Goal: Check status: Check status

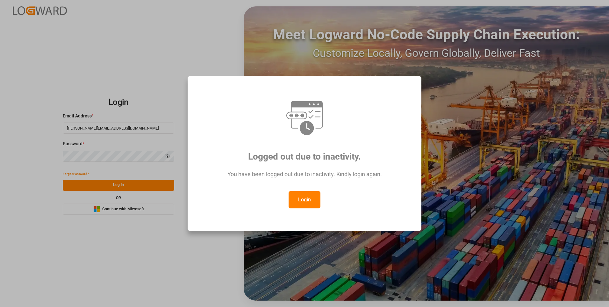
click at [301, 195] on button "Login" at bounding box center [305, 199] width 32 height 17
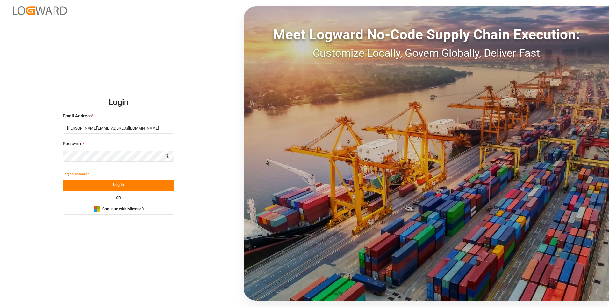
click at [121, 187] on button "Log In" at bounding box center [119, 184] width 112 height 11
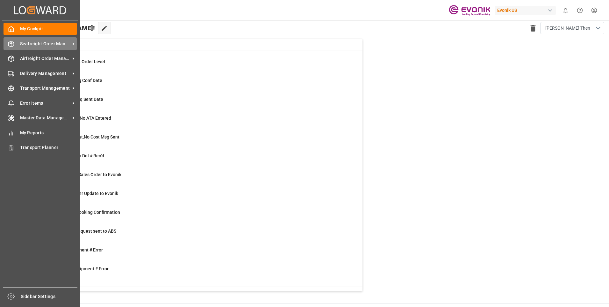
click at [15, 46] on div "Seafreight Order Management Seafreight Order Management" at bounding box center [40, 43] width 73 height 12
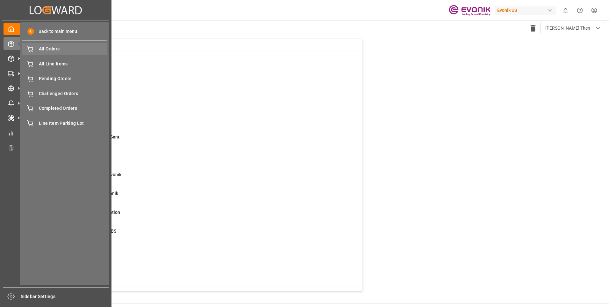
click at [45, 51] on span "All Orders" at bounding box center [73, 49] width 69 height 7
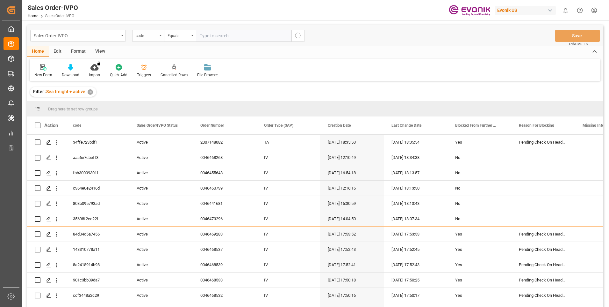
click at [154, 38] on div "code" at bounding box center [147, 34] width 22 height 7
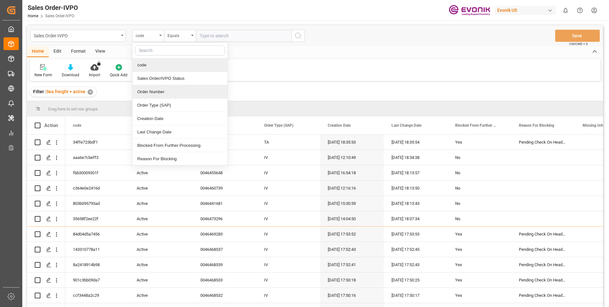
click at [150, 91] on div "Order Number" at bounding box center [180, 91] width 95 height 13
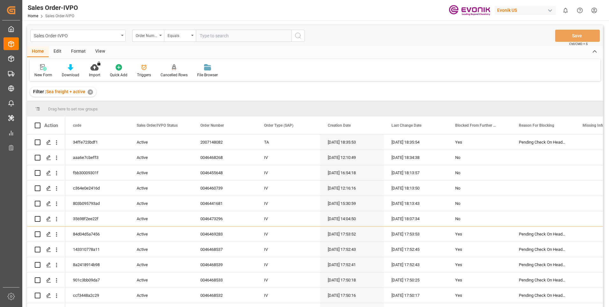
click at [211, 33] on input "text" at bounding box center [244, 36] width 96 height 12
paste input "0046463261"
type input "0046463261"
click at [295, 36] on icon "search button" at bounding box center [298, 36] width 8 height 8
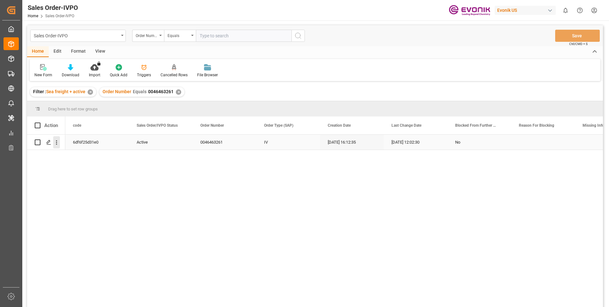
click at [59, 141] on icon "open menu" at bounding box center [56, 142] width 7 height 7
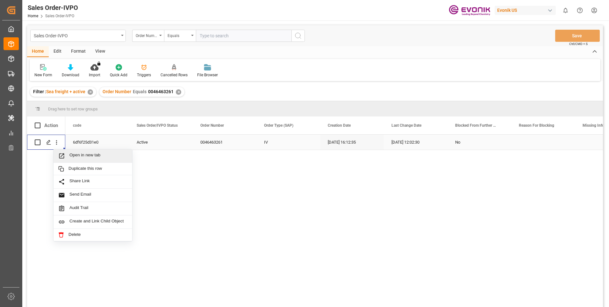
click at [89, 156] on span "Open in new tab" at bounding box center [98, 155] width 58 height 7
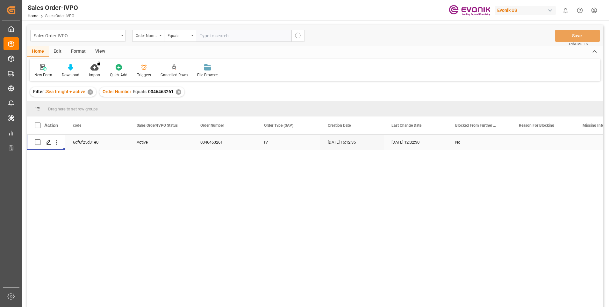
click at [203, 30] on input "text" at bounding box center [244, 36] width 96 height 12
paste input "250905000356"
click at [209, 38] on input "250905000356" at bounding box center [244, 36] width 96 height 12
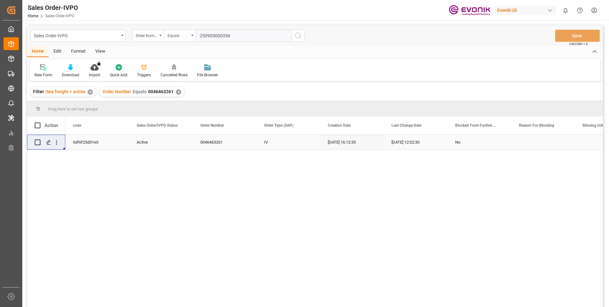
paste input "0046472037"
type input "0046472037"
click at [295, 35] on icon "search button" at bounding box center [298, 36] width 8 height 8
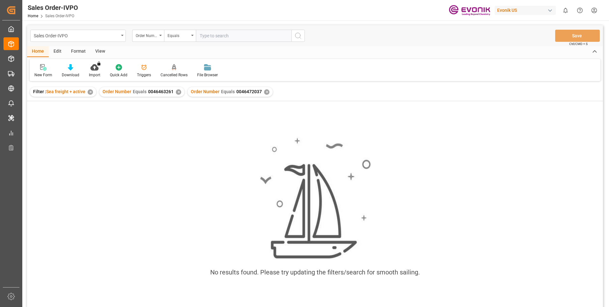
click at [176, 89] on div "✕" at bounding box center [178, 91] width 5 height 5
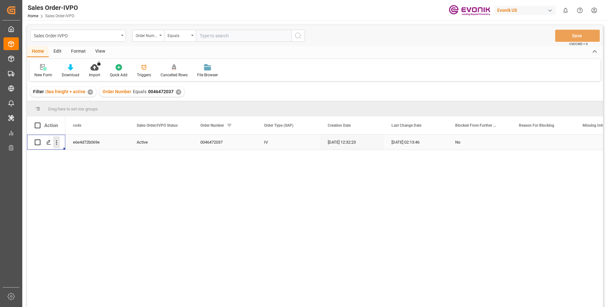
click at [58, 139] on icon "open menu" at bounding box center [56, 142] width 7 height 7
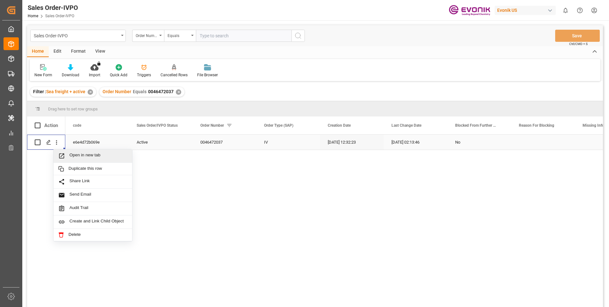
click at [72, 154] on span "Open in new tab" at bounding box center [98, 155] width 58 height 7
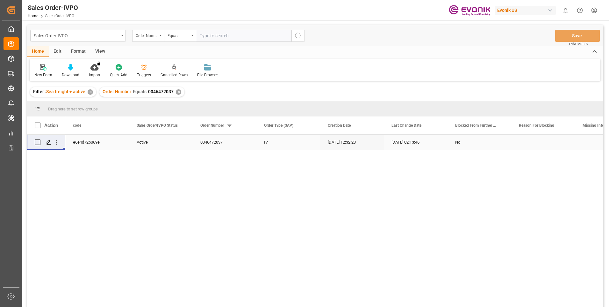
click at [215, 34] on input "text" at bounding box center [244, 36] width 96 height 12
paste input "46473296"
type input "0046473296"
click at [295, 37] on icon "search button" at bounding box center [298, 36] width 8 height 8
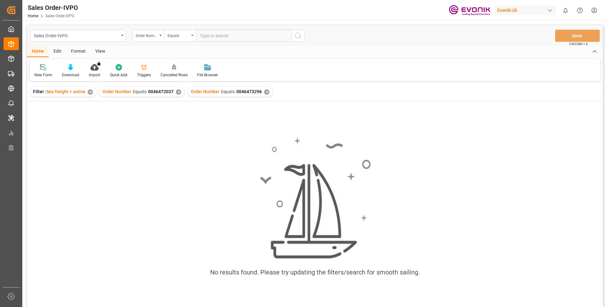
click at [178, 91] on div "✕" at bounding box center [178, 91] width 5 height 5
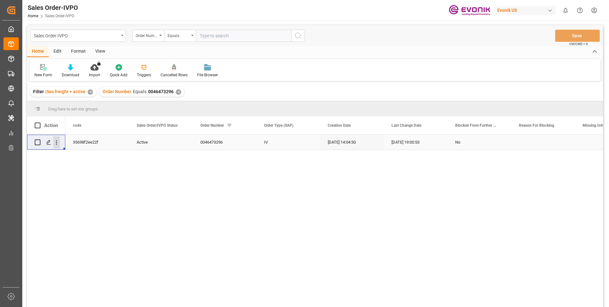
click at [55, 141] on icon "open menu" at bounding box center [56, 142] width 7 height 7
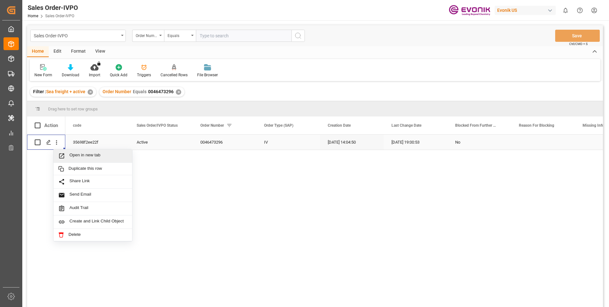
click at [85, 154] on span "Open in new tab" at bounding box center [98, 155] width 58 height 7
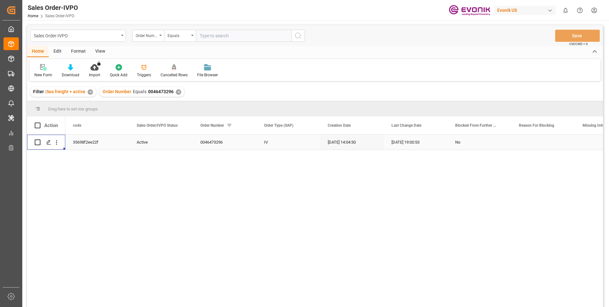
click at [229, 35] on input "text" at bounding box center [244, 36] width 96 height 12
paste input "2007148082"
type input "2007148082"
click at [302, 37] on button "search button" at bounding box center [298, 36] width 13 height 12
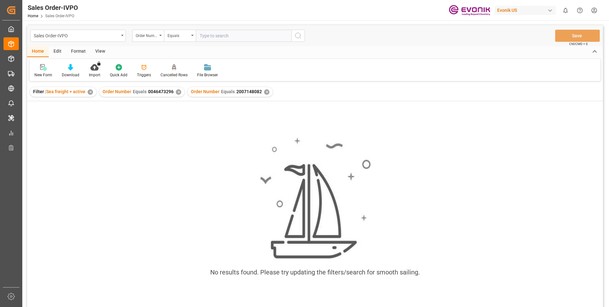
click at [178, 91] on div "✕" at bounding box center [178, 91] width 5 height 5
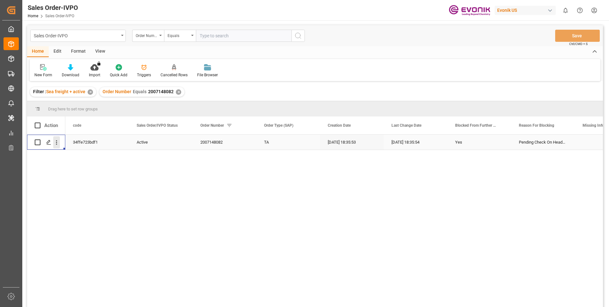
click at [54, 141] on icon "open menu" at bounding box center [56, 142] width 7 height 7
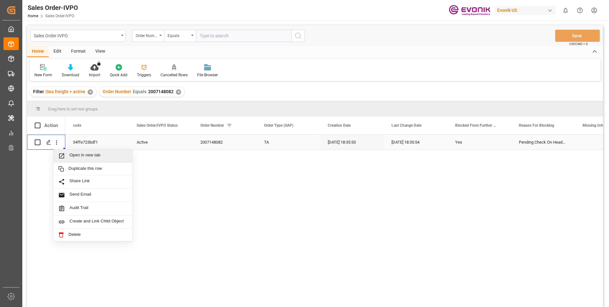
click at [96, 154] on span "Open in new tab" at bounding box center [98, 155] width 58 height 7
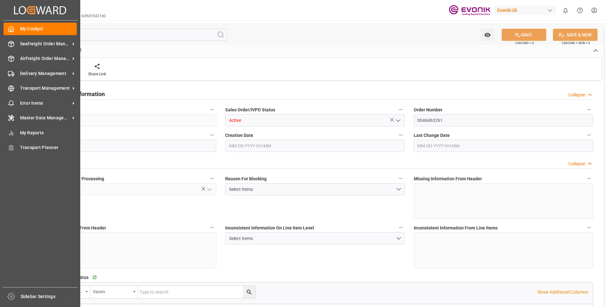
type input "BEANR"
type input "0"
type input "1"
type input "2"
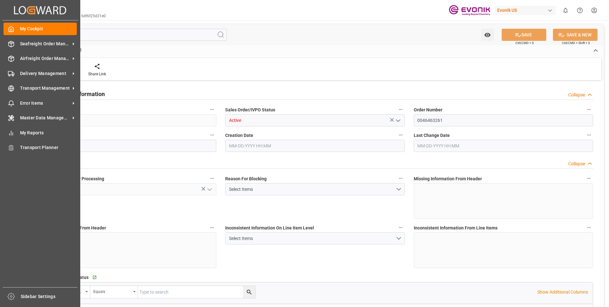
type input "7382"
type input "90.288"
type input "19000"
type input "60"
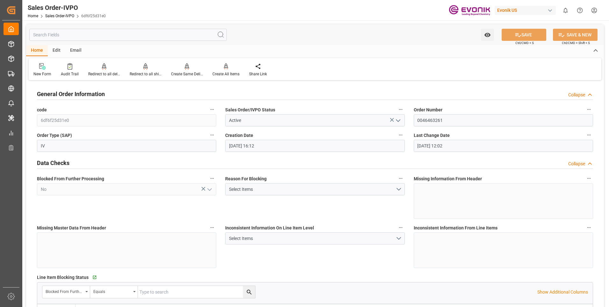
type input "07-14-2025 16:12"
type input "09-04-2025 12:02"
click at [403, 52] on div "Home Edit Email" at bounding box center [315, 50] width 578 height 11
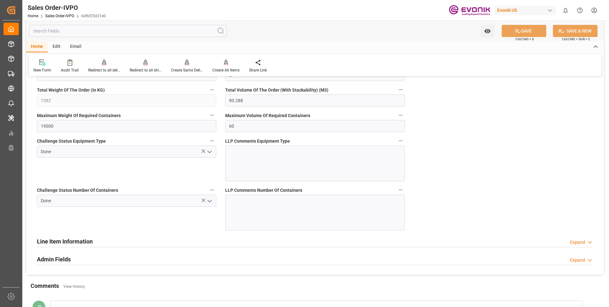
scroll to position [1275, 0]
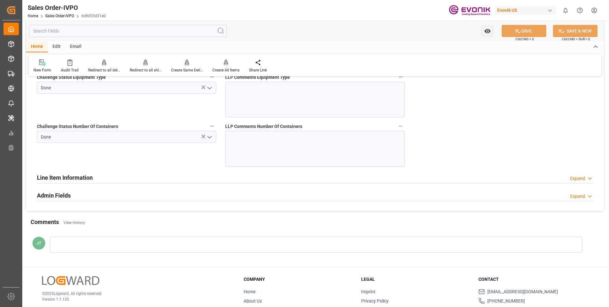
click at [52, 178] on h2 "Line Item Information" at bounding box center [65, 177] width 56 height 9
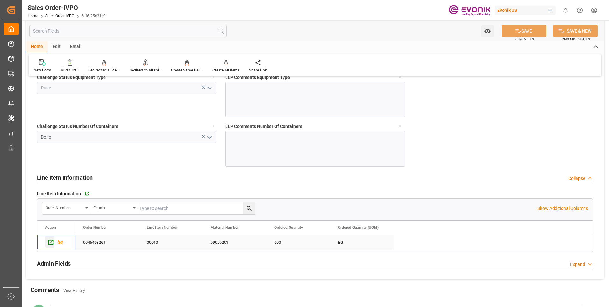
click at [48, 243] on icon "Press SPACE to select this row." at bounding box center [50, 242] width 7 height 7
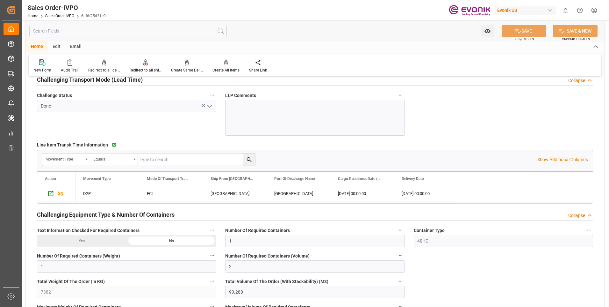
scroll to position [829, 0]
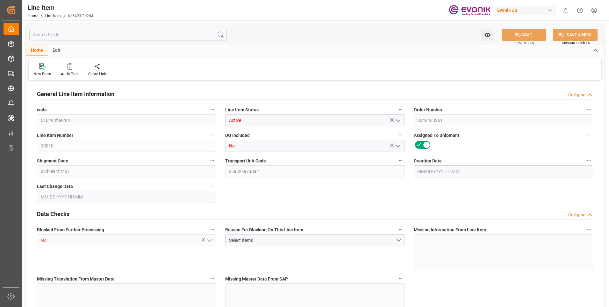
type input "20"
type input "7020"
type input "6804"
type input "45.144"
type input "600"
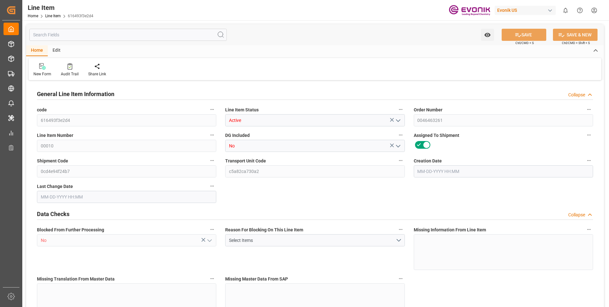
type input "53751.6"
type input "600"
type input "7020"
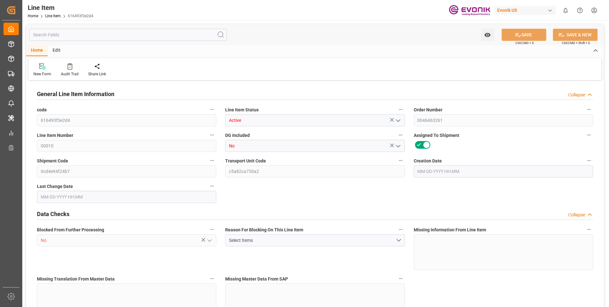
type input "7382"
type input "6804"
type input "45.144"
type input "45144"
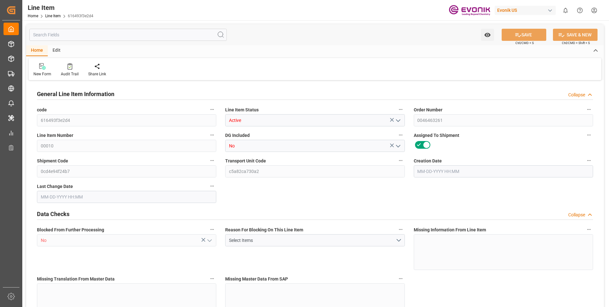
type input "0"
type input "07-14-2025 16:12"
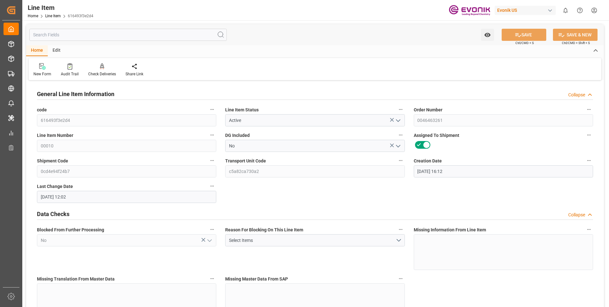
type input "09-04-2025 12:02"
type input "10-30-2025"
type input "10-03-2025"
type input "09-26-2025"
click at [319, 211] on div "Data Checks Collapse" at bounding box center [315, 213] width 556 height 12
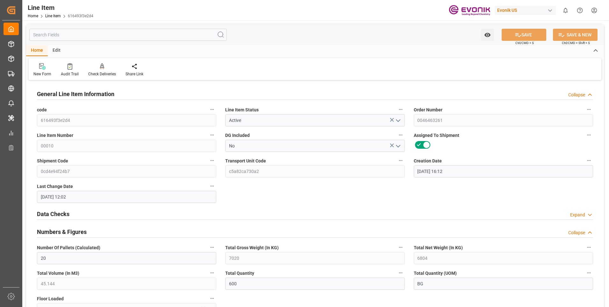
click at [142, 34] on input "text" at bounding box center [128, 35] width 198 height 12
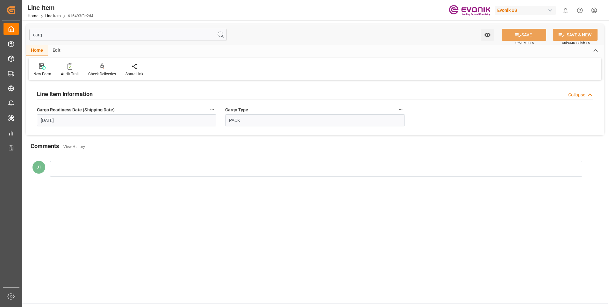
type input "carg"
click at [209, 109] on button "Cargo Readiness Date (Shipping Date)" at bounding box center [212, 109] width 8 height 8
click at [213, 109] on li "Audits" at bounding box center [224, 109] width 33 height 11
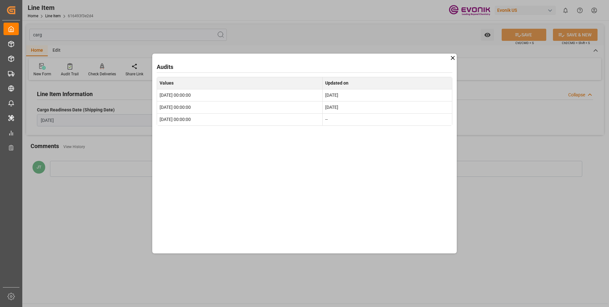
click at [453, 58] on icon at bounding box center [453, 57] width 7 height 7
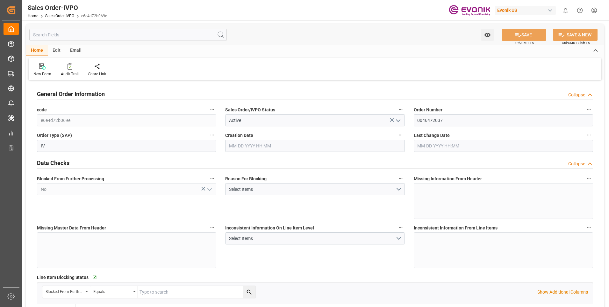
type input "PECLL"
type input "0"
type input "15"
type input "19"
type input "28"
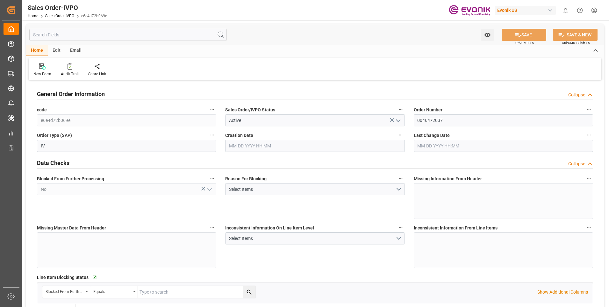
type input "306900"
type input "819"
type input "255000"
type input "450"
type input "[DATE] 12:32"
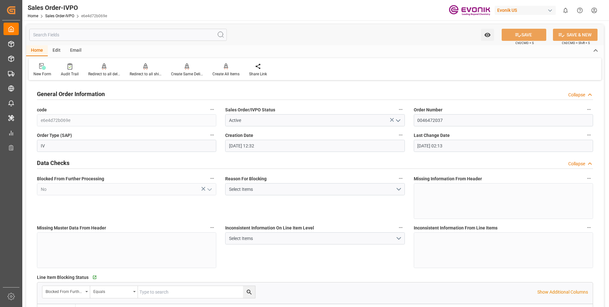
type input "[DATE] 02:13"
click at [141, 73] on div "Redirect to all shipments" at bounding box center [146, 74] width 32 height 6
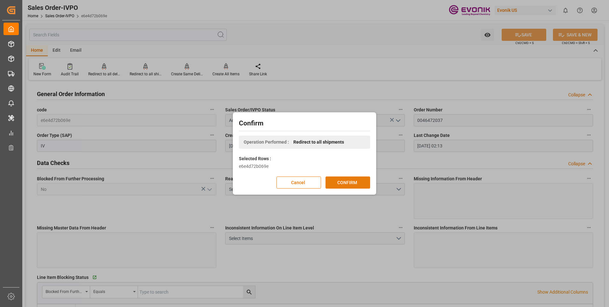
click at [354, 183] on button "CONFIRM" at bounding box center [348, 182] width 45 height 12
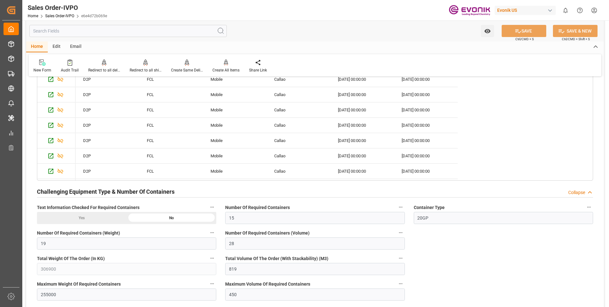
scroll to position [1561, 0]
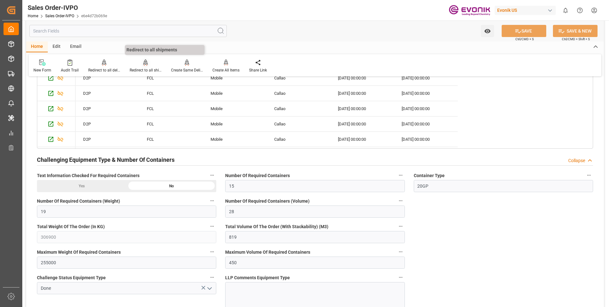
click at [140, 69] on div "Redirect to all shipments" at bounding box center [146, 70] width 32 height 6
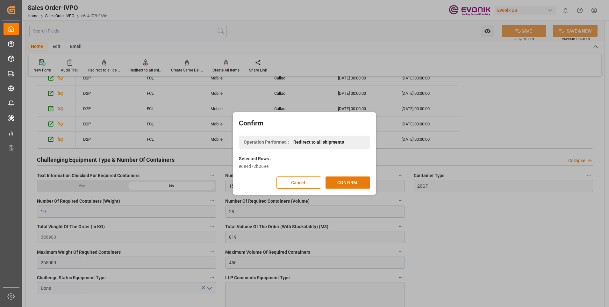
click at [349, 182] on button "CONFIRM" at bounding box center [348, 182] width 45 height 12
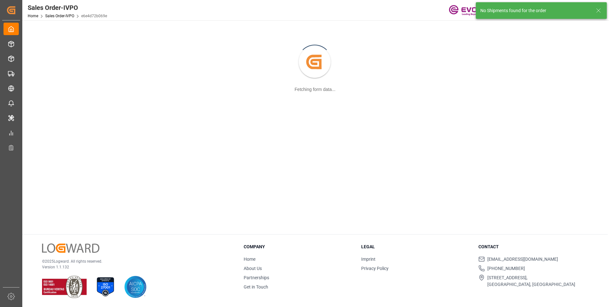
scroll to position [69, 0]
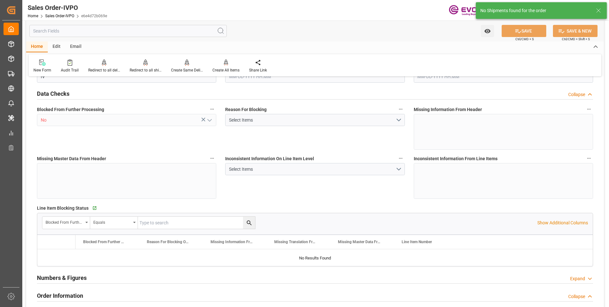
type input "PECLL"
type input "0"
type input "15"
type input "19"
type input "28"
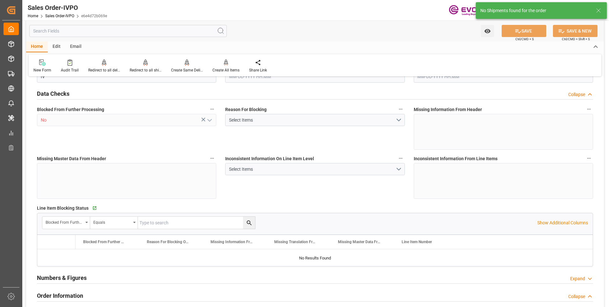
type input "306900"
type input "819"
type input "255000"
type input "450"
type input "09-08-2025 12:32"
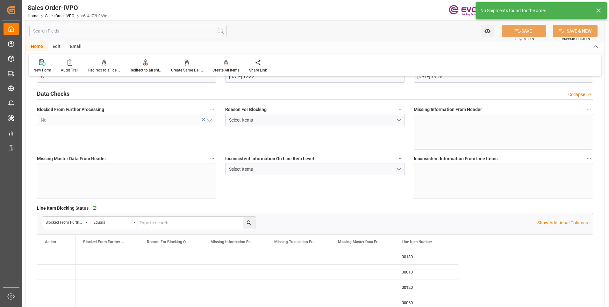
type input "09-16-2025 19:25"
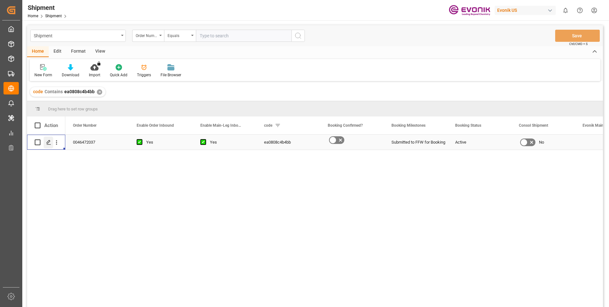
click at [47, 142] on icon "Press SPACE to select this row." at bounding box center [48, 142] width 5 height 5
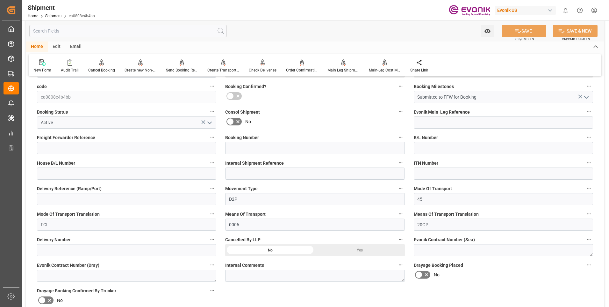
scroll to position [223, 0]
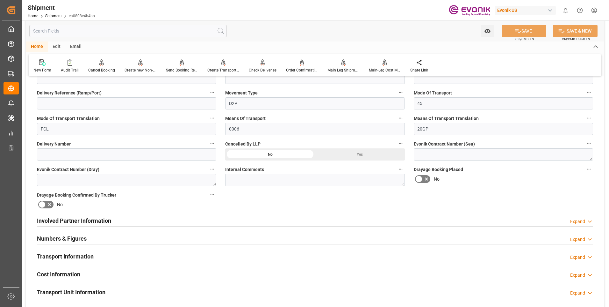
click at [154, 217] on div "Involved Partner Information Expand" at bounding box center [315, 220] width 556 height 12
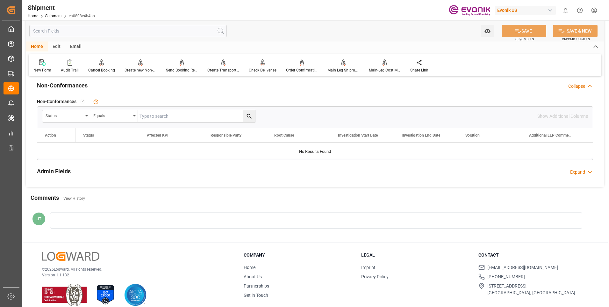
scroll to position [510, 0]
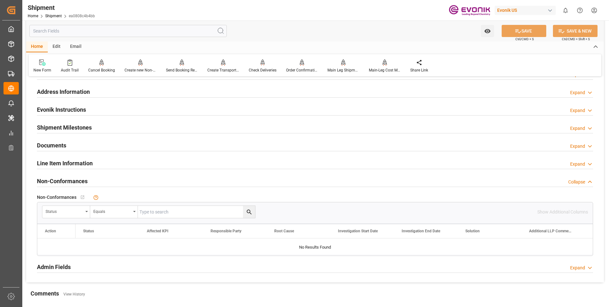
click at [66, 163] on h2 "Line Item Information" at bounding box center [65, 163] width 56 height 9
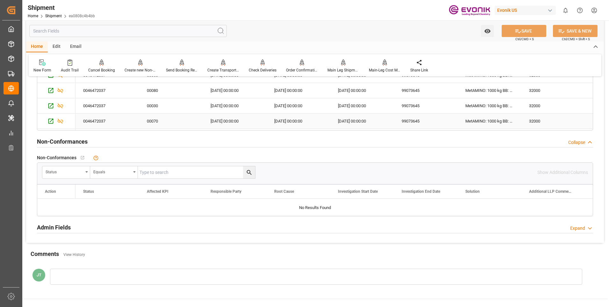
scroll to position [91, 0]
click at [61, 121] on icon "Press SPACE to select this row." at bounding box center [60, 122] width 7 height 7
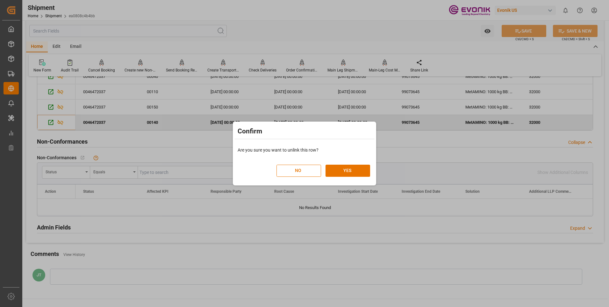
click at [359, 164] on div "NO YES" at bounding box center [324, 167] width 94 height 19
click at [346, 168] on button "YES" at bounding box center [348, 170] width 45 height 12
click at [342, 170] on button "YES" at bounding box center [348, 170] width 45 height 12
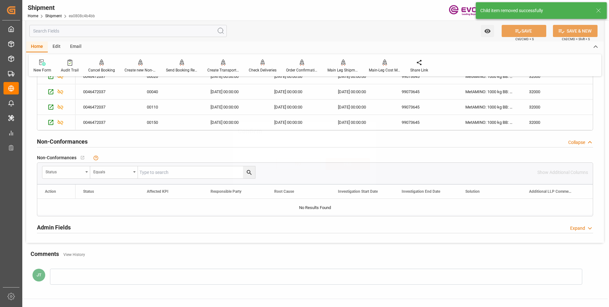
scroll to position [75, 0]
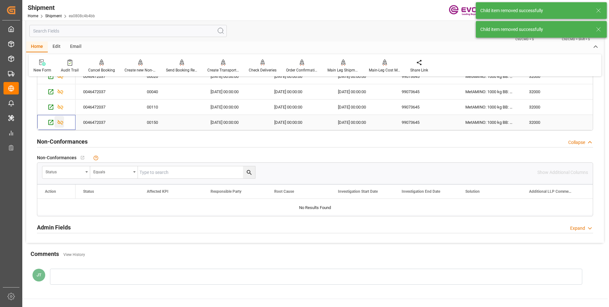
click at [57, 122] on icon "Press SPACE to select this row." at bounding box center [60, 122] width 7 height 7
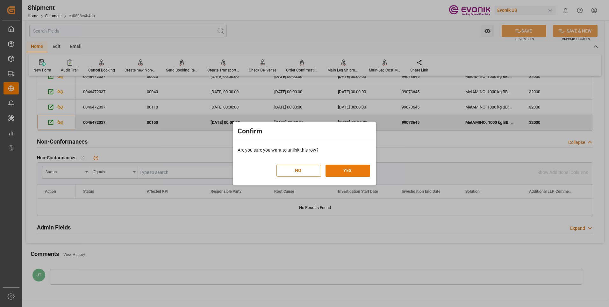
click at [347, 171] on button "YES" at bounding box center [348, 170] width 45 height 12
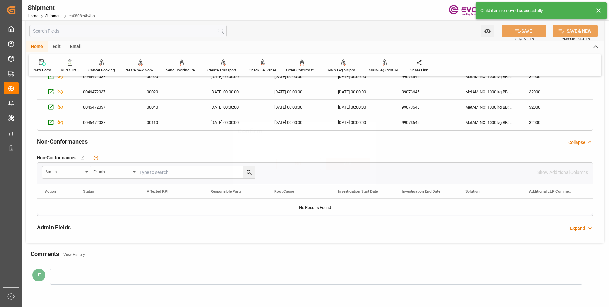
click at [364, 163] on div "Status Equals Show Additional Columns" at bounding box center [315, 172] width 556 height 19
click at [60, 120] on icon "Press SPACE to select this row." at bounding box center [60, 122] width 7 height 7
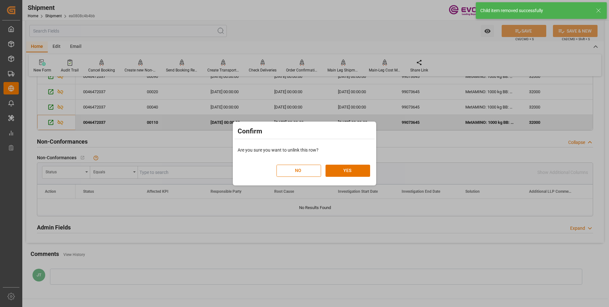
click at [347, 162] on div "NO YES" at bounding box center [324, 167] width 94 height 19
click at [347, 171] on button "YES" at bounding box center [348, 170] width 45 height 12
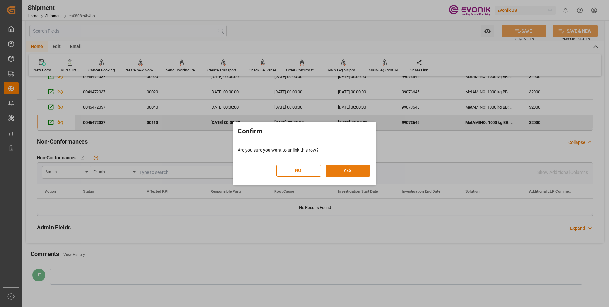
scroll to position [45, 0]
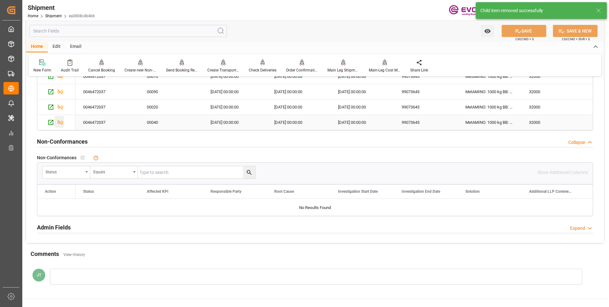
click at [58, 122] on icon "Press SPACE to select this row." at bounding box center [61, 122] width 6 height 5
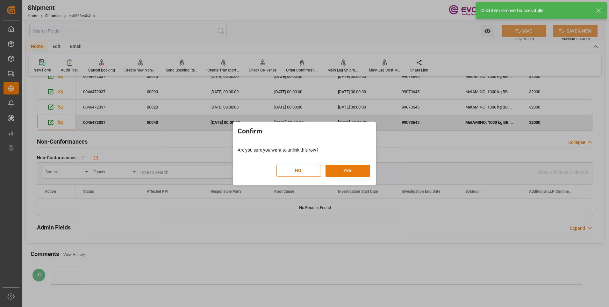
click at [343, 167] on button "YES" at bounding box center [348, 170] width 45 height 12
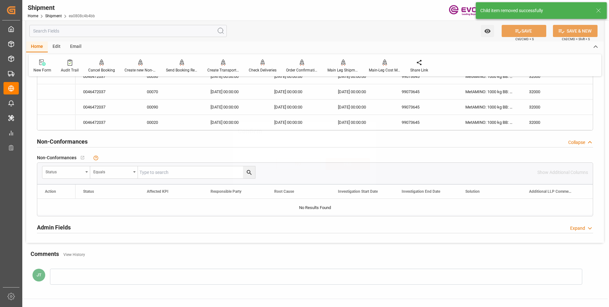
scroll to position [29, 0]
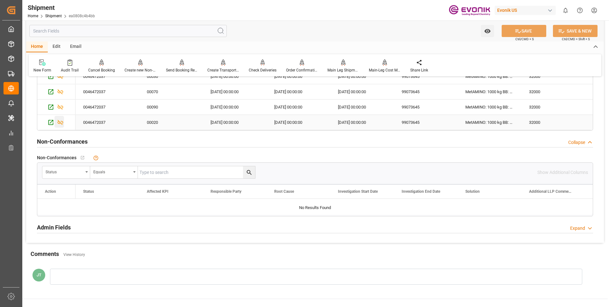
click at [59, 119] on icon "Press SPACE to select this row." at bounding box center [60, 122] width 7 height 7
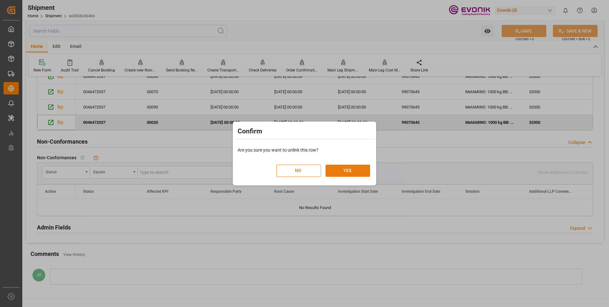
click at [339, 167] on button "YES" at bounding box center [348, 170] width 45 height 12
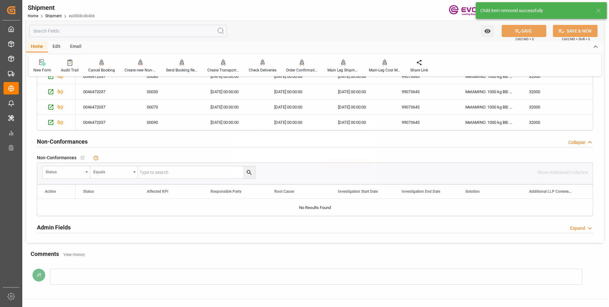
scroll to position [14, 0]
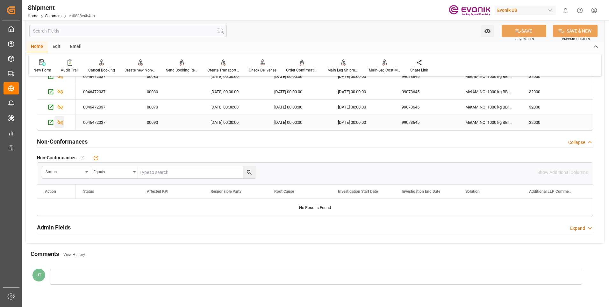
click at [61, 118] on div "Press SPACE to select this row." at bounding box center [59, 122] width 10 height 12
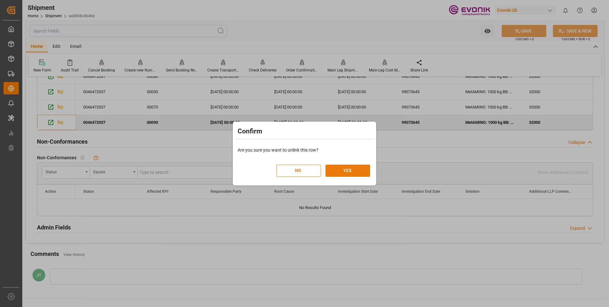
click at [349, 172] on button "YES" at bounding box center [348, 170] width 45 height 12
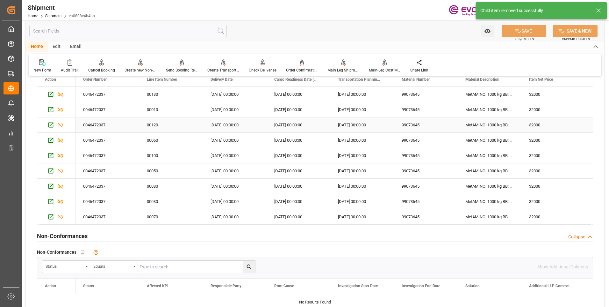
scroll to position [637, 0]
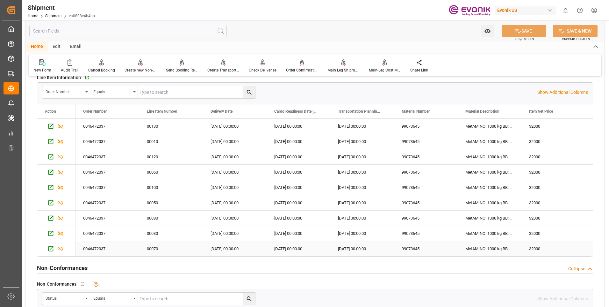
click at [64, 250] on div "Press SPACE to select this row." at bounding box center [56, 247] width 23 height 12
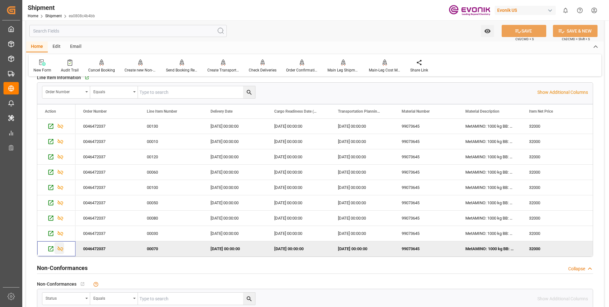
click at [61, 247] on icon "Press SPACE to deselect this row." at bounding box center [60, 248] width 7 height 7
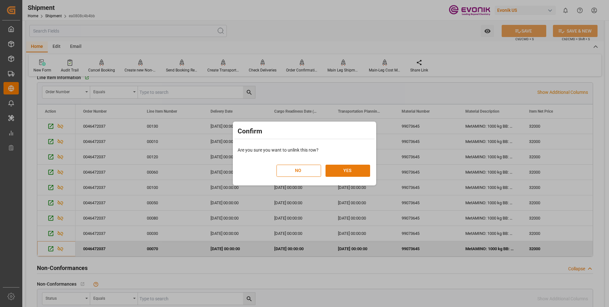
click at [359, 168] on button "YES" at bounding box center [348, 170] width 45 height 12
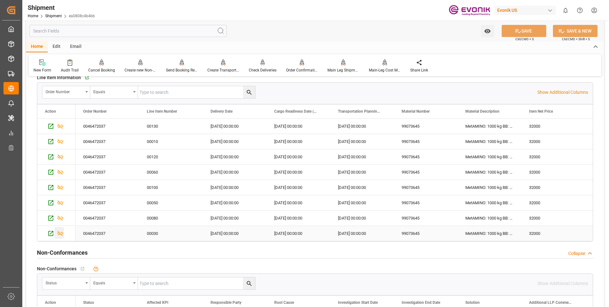
click at [58, 232] on icon "Press SPACE to select this row." at bounding box center [60, 233] width 7 height 7
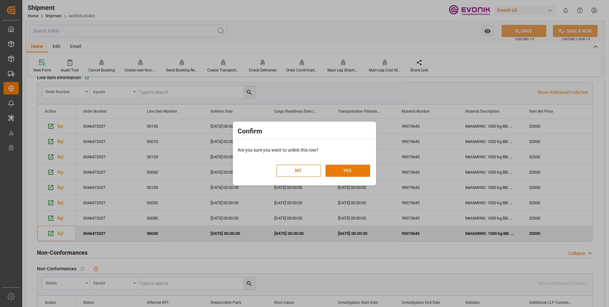
click at [344, 175] on button "YES" at bounding box center [348, 170] width 45 height 12
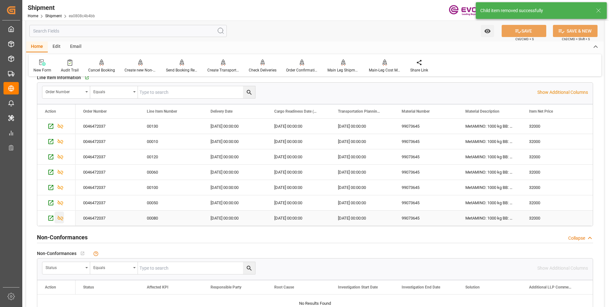
click at [60, 217] on icon "Press SPACE to select this row." at bounding box center [61, 217] width 6 height 5
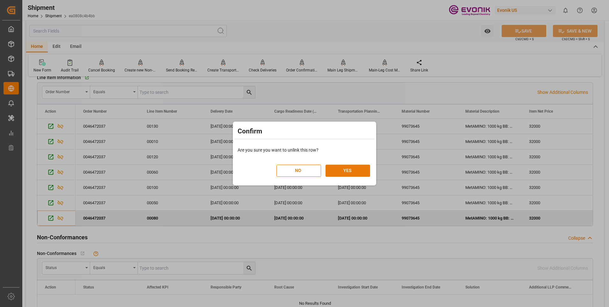
click at [331, 170] on button "YES" at bounding box center [348, 170] width 45 height 12
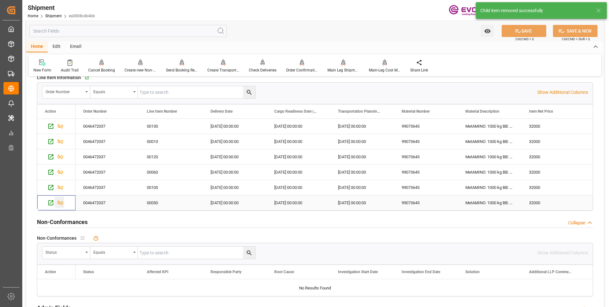
click at [61, 200] on icon "Press SPACE to select this row." at bounding box center [60, 202] width 7 height 7
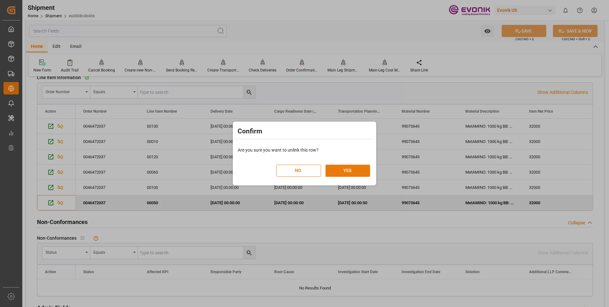
click at [344, 169] on button "YES" at bounding box center [348, 170] width 45 height 12
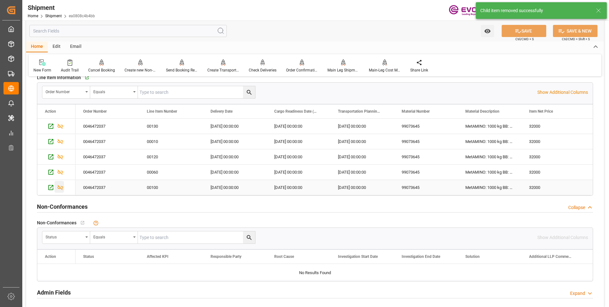
click at [57, 186] on icon "Press SPACE to select this row." at bounding box center [60, 187] width 7 height 7
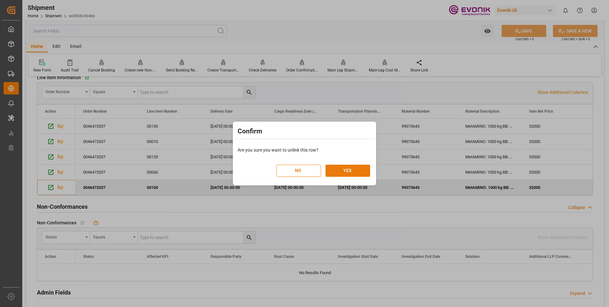
click at [335, 166] on button "YES" at bounding box center [348, 170] width 45 height 12
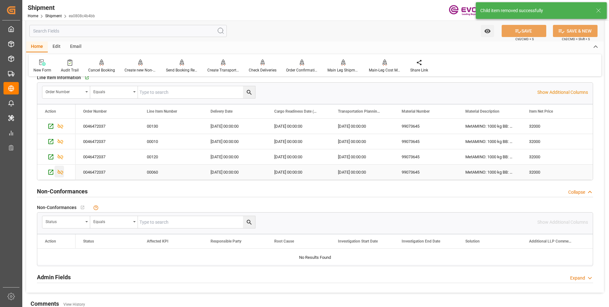
click at [61, 172] on icon "Press SPACE to select this row." at bounding box center [60, 172] width 7 height 7
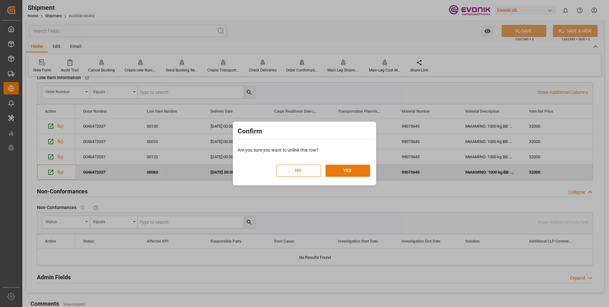
click at [341, 168] on button "YES" at bounding box center [348, 170] width 45 height 12
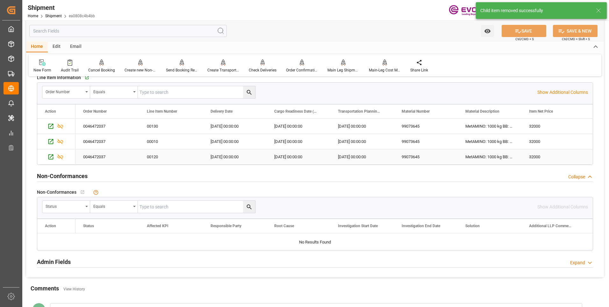
scroll to position [573, 0]
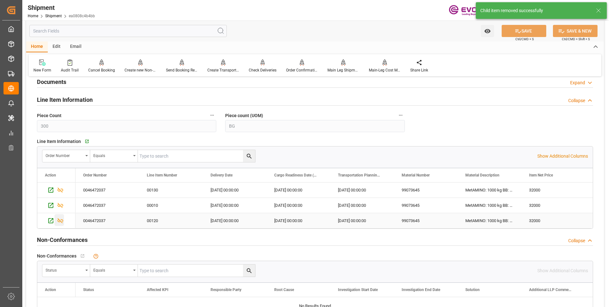
click at [60, 220] on icon "Press SPACE to select this row." at bounding box center [61, 220] width 6 height 5
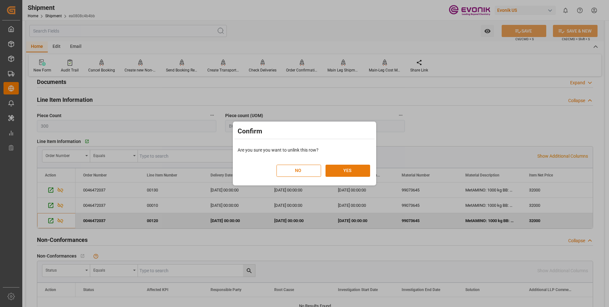
click at [350, 170] on button "YES" at bounding box center [348, 170] width 45 height 12
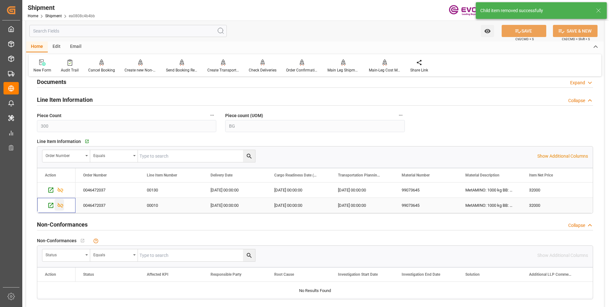
click at [62, 202] on icon "Press SPACE to select this row." at bounding box center [60, 205] width 7 height 7
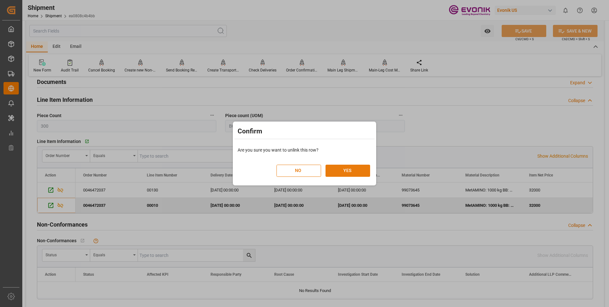
click at [335, 172] on button "YES" at bounding box center [348, 170] width 45 height 12
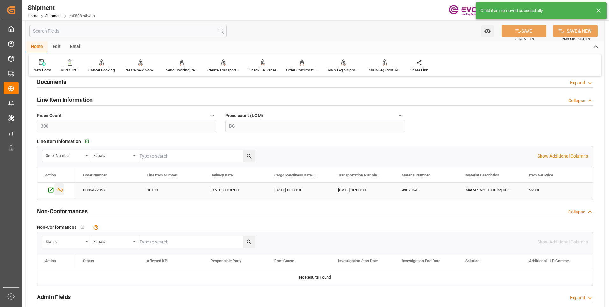
click at [62, 188] on icon "Press SPACE to select this row." at bounding box center [60, 189] width 7 height 7
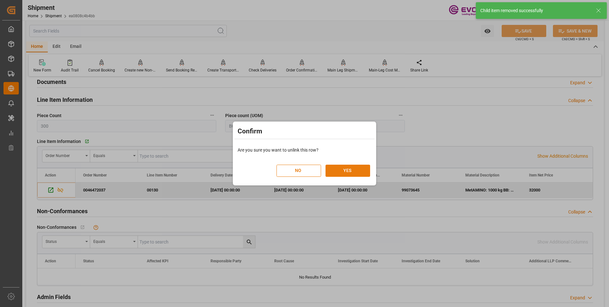
click at [345, 168] on button "YES" at bounding box center [348, 170] width 45 height 12
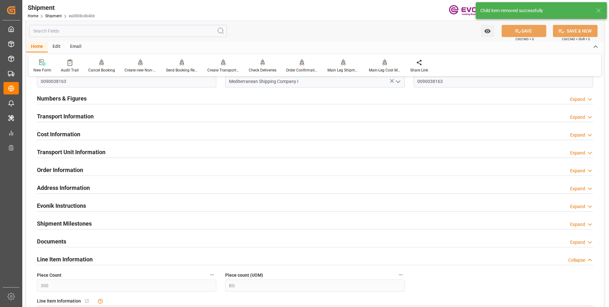
scroll to position [350, 0]
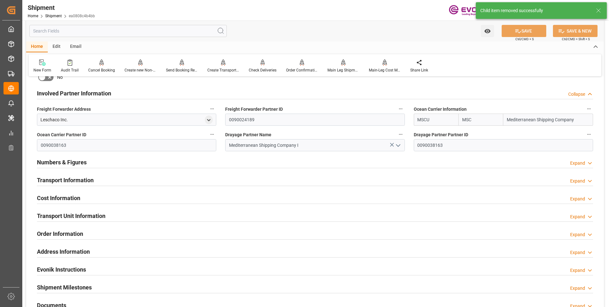
click at [84, 213] on h2 "Transport Unit Information" at bounding box center [71, 215] width 69 height 9
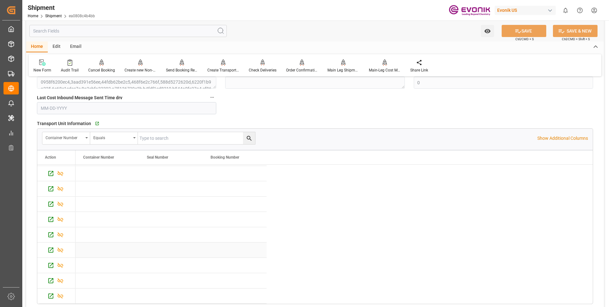
scroll to position [573, 0]
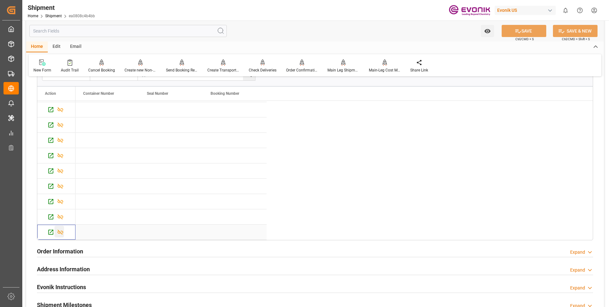
click at [59, 229] on icon "Press SPACE to select this row." at bounding box center [60, 231] width 7 height 7
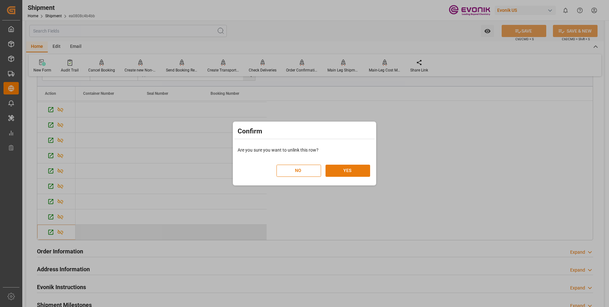
click at [338, 168] on button "YES" at bounding box center [348, 170] width 45 height 12
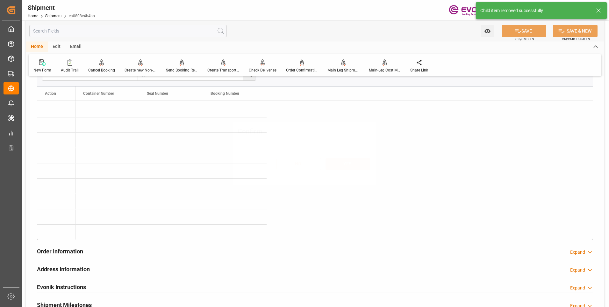
scroll to position [75, 0]
click at [55, 231] on div "Press SPACE to select this row." at bounding box center [59, 231] width 10 height 12
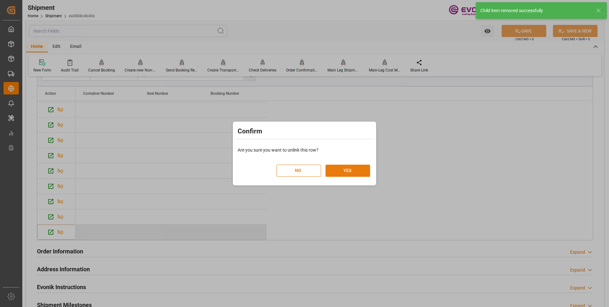
click at [345, 170] on button "YES" at bounding box center [348, 170] width 45 height 12
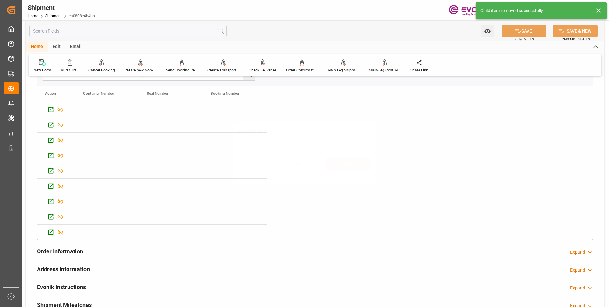
scroll to position [60, 0]
click at [57, 231] on div "Press SPACE to select this row." at bounding box center [59, 231] width 10 height 12
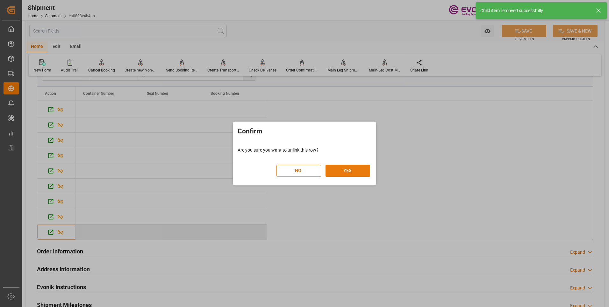
click at [344, 168] on button "YES" at bounding box center [348, 170] width 45 height 12
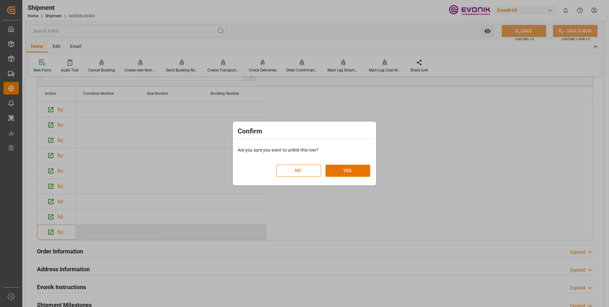
scroll to position [45, 0]
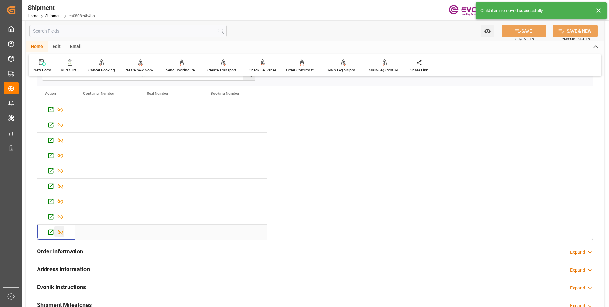
click at [60, 231] on icon "Press SPACE to select this row." at bounding box center [61, 231] width 6 height 5
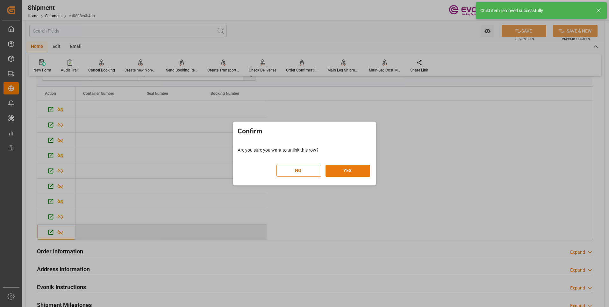
click at [339, 169] on button "YES" at bounding box center [348, 170] width 45 height 12
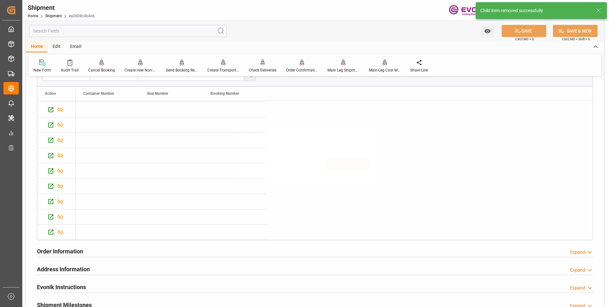
scroll to position [29, 0]
click at [60, 232] on icon "Press SPACE to select this row." at bounding box center [60, 231] width 7 height 7
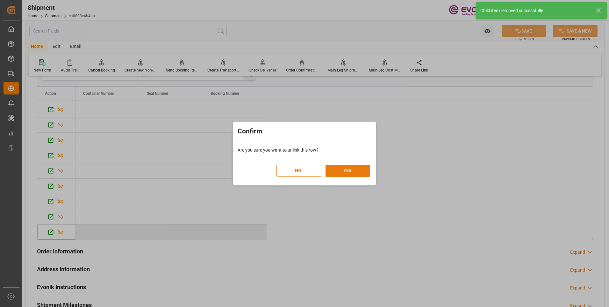
click at [333, 167] on button "YES" at bounding box center [348, 170] width 45 height 12
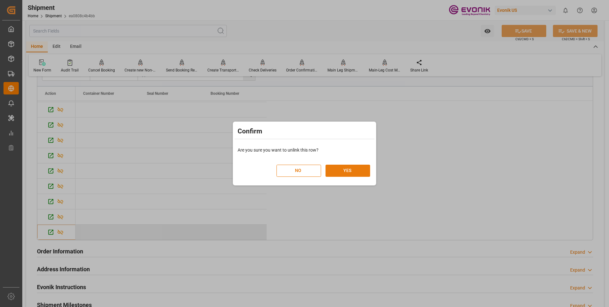
scroll to position [14, 0]
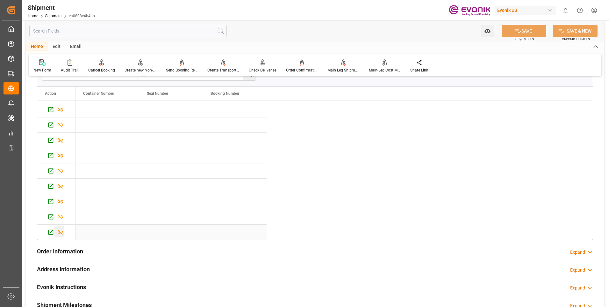
click at [57, 230] on icon "Press SPACE to select this row." at bounding box center [60, 231] width 7 height 7
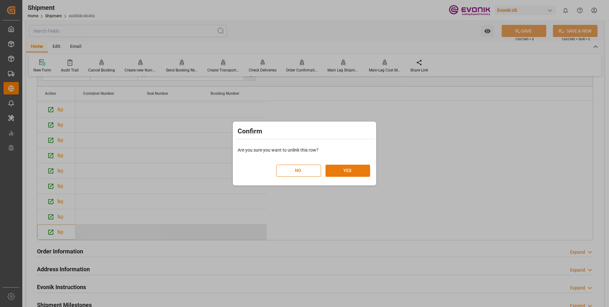
click at [359, 171] on button "YES" at bounding box center [348, 170] width 45 height 12
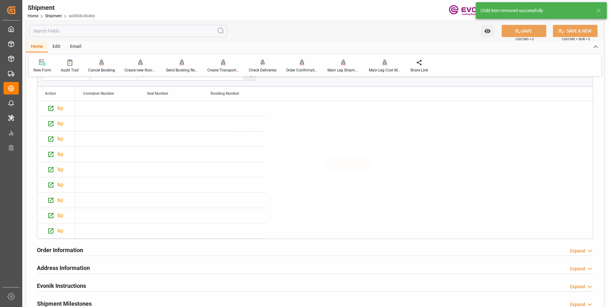
scroll to position [0, 0]
click at [61, 230] on icon "Press SPACE to select this row." at bounding box center [60, 230] width 7 height 7
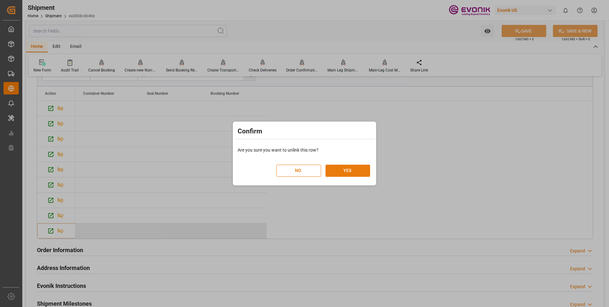
click at [355, 172] on button "YES" at bounding box center [348, 170] width 45 height 12
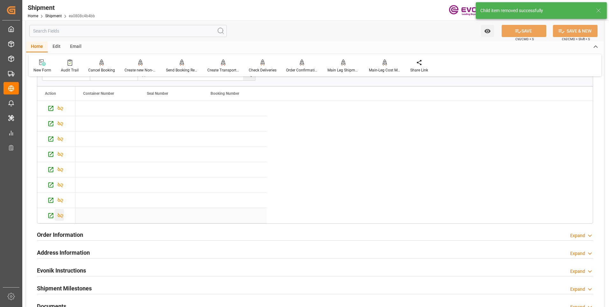
click at [60, 214] on icon "Press SPACE to select this row." at bounding box center [60, 215] width 7 height 7
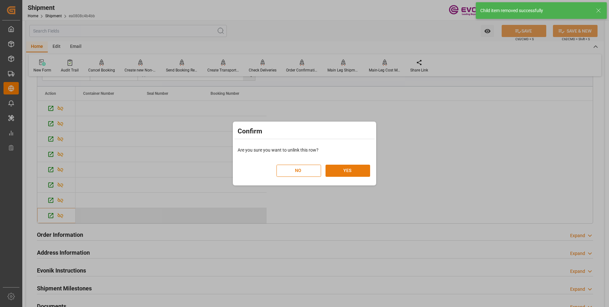
click at [340, 167] on button "YES" at bounding box center [348, 170] width 45 height 12
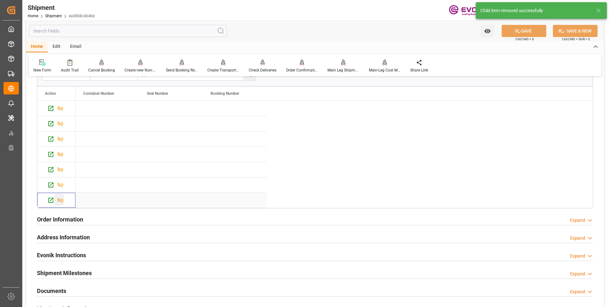
click at [58, 198] on icon "Press SPACE to select this row." at bounding box center [61, 200] width 6 height 5
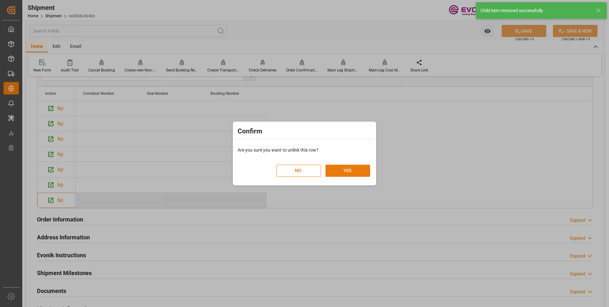
click at [344, 168] on button "YES" at bounding box center [348, 170] width 45 height 12
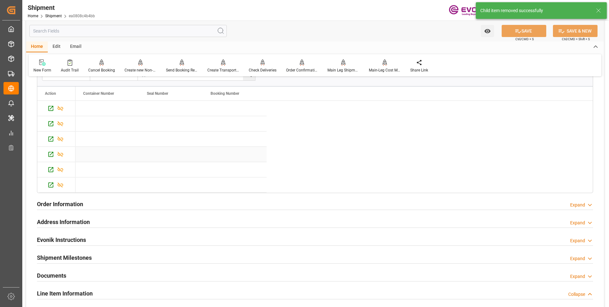
scroll to position [605, 0]
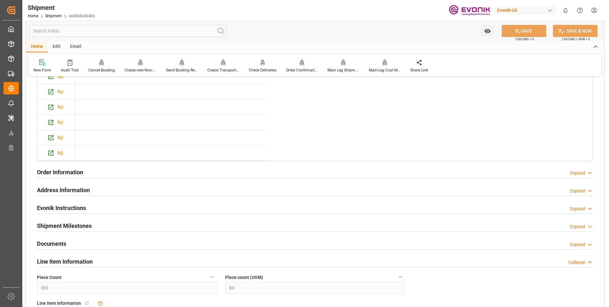
click at [60, 185] on h2 "Address Information" at bounding box center [63, 189] width 53 height 9
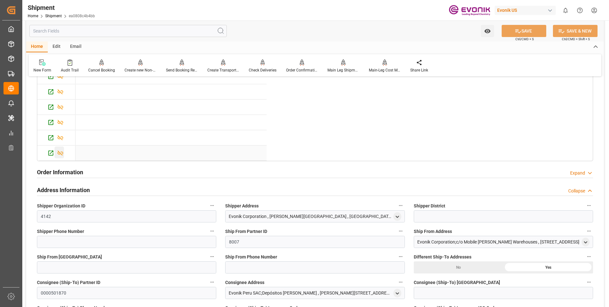
click at [62, 154] on icon "Press SPACE to select this row." at bounding box center [61, 152] width 6 height 5
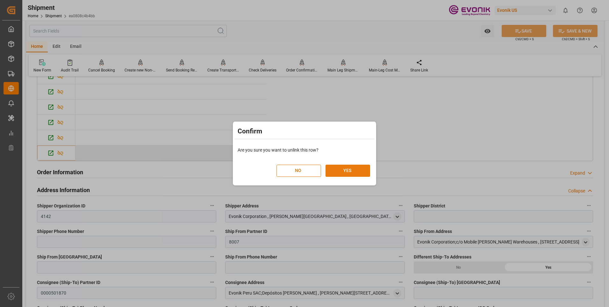
click at [357, 168] on button "YES" at bounding box center [348, 170] width 45 height 12
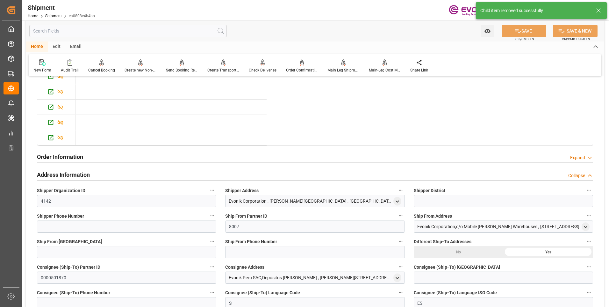
click at [356, 170] on div "Address Information Collapse" at bounding box center [315, 174] width 556 height 12
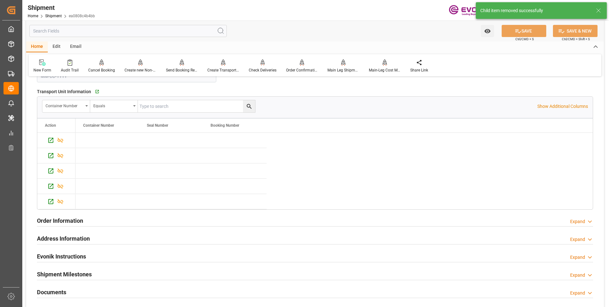
scroll to position [510, 0]
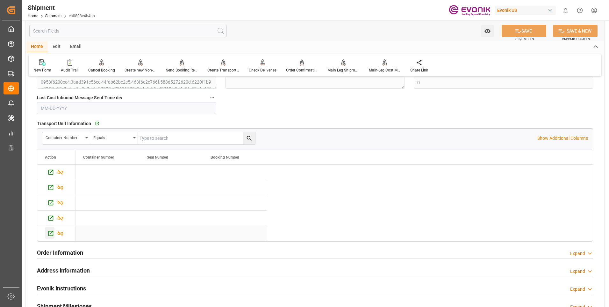
click at [54, 232] on icon "Press SPACE to select this row." at bounding box center [50, 233] width 7 height 7
click at [59, 233] on icon "Press SPACE to deselect this row." at bounding box center [61, 233] width 6 height 5
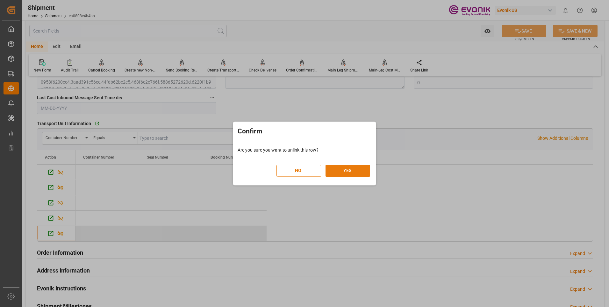
click at [345, 170] on button "YES" at bounding box center [348, 170] width 45 height 12
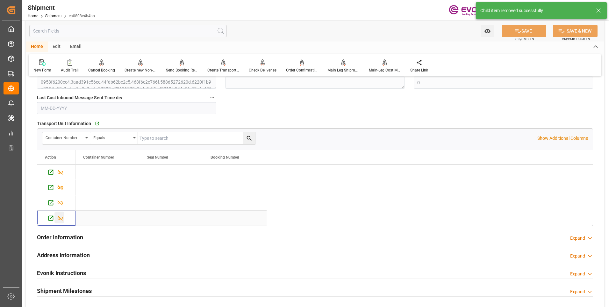
click at [63, 217] on icon "Press SPACE to select this row." at bounding box center [61, 217] width 6 height 5
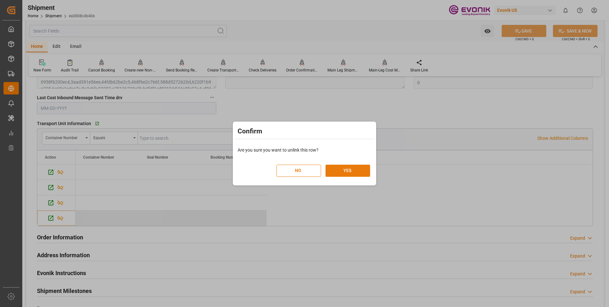
click at [348, 167] on button "YES" at bounding box center [348, 170] width 45 height 12
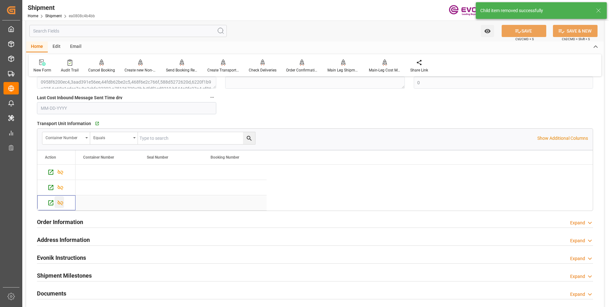
click at [60, 201] on icon "Press SPACE to select this row." at bounding box center [60, 202] width 7 height 7
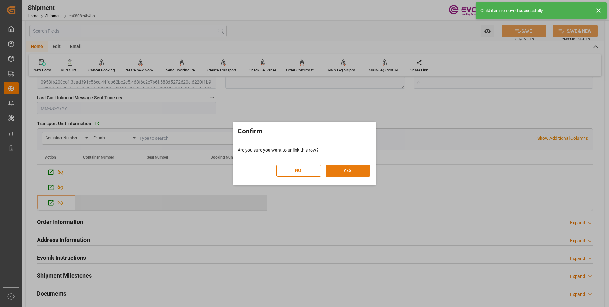
click at [337, 170] on button "YES" at bounding box center [348, 170] width 45 height 12
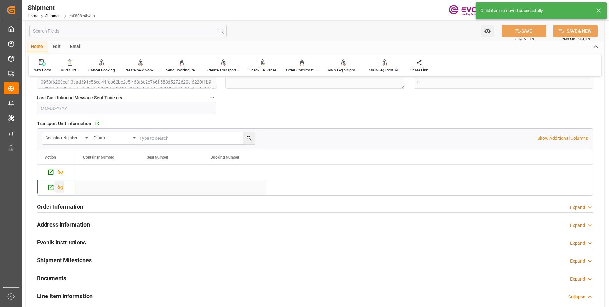
click at [64, 188] on div "Press SPACE to select this row." at bounding box center [59, 187] width 10 height 12
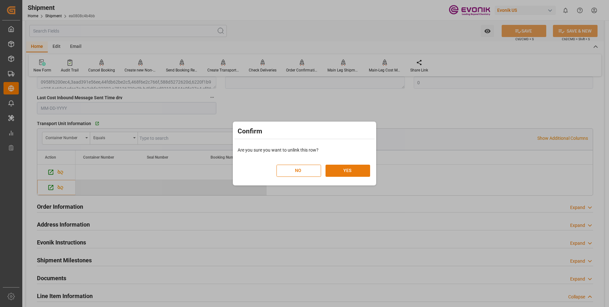
click at [354, 169] on button "YES" at bounding box center [348, 170] width 45 height 12
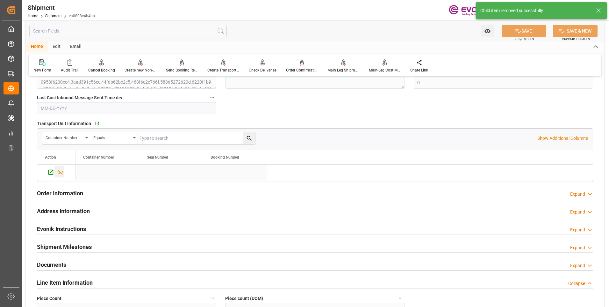
click at [61, 170] on icon "Press SPACE to select this row." at bounding box center [60, 172] width 7 height 7
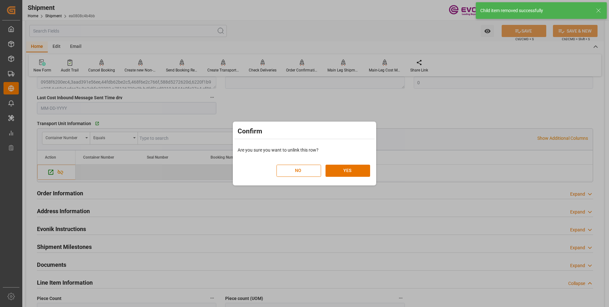
click at [356, 181] on div "NO YES" at bounding box center [305, 167] width 140 height 28
click at [362, 172] on button "YES" at bounding box center [348, 170] width 45 height 12
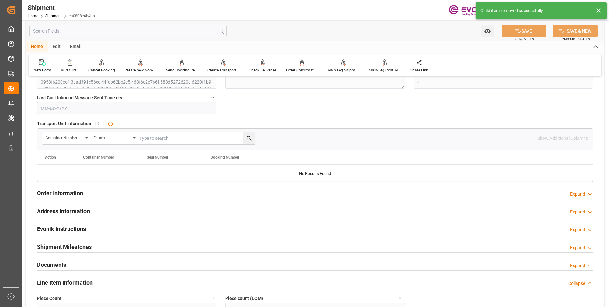
scroll to position [414, 0]
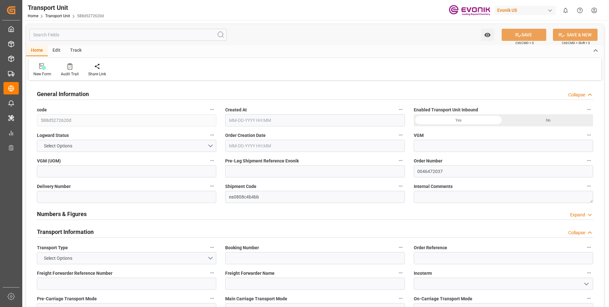
type input "MSC"
type input "Mediterranean Shipping Company"
type input "USMOB"
type input "PECLL"
type input "20460"
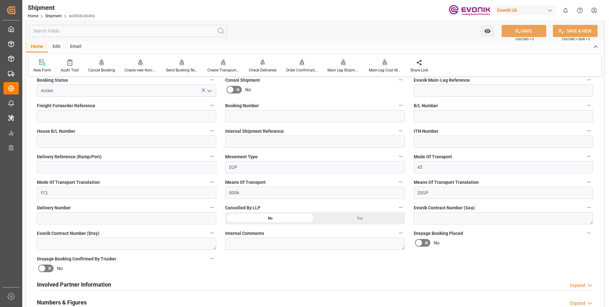
scroll to position [127, 0]
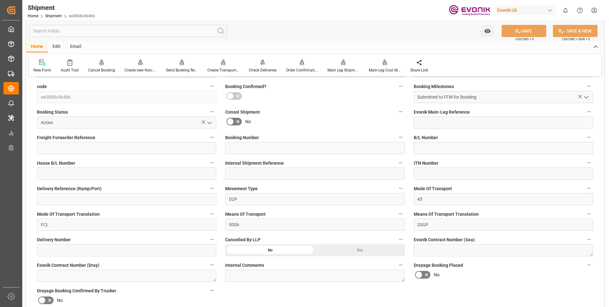
click at [358, 249] on div "Yes" at bounding box center [360, 250] width 90 height 12
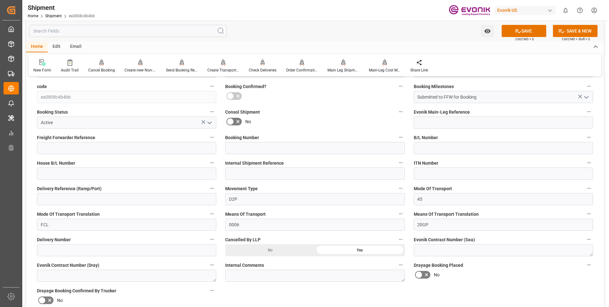
scroll to position [96, 0]
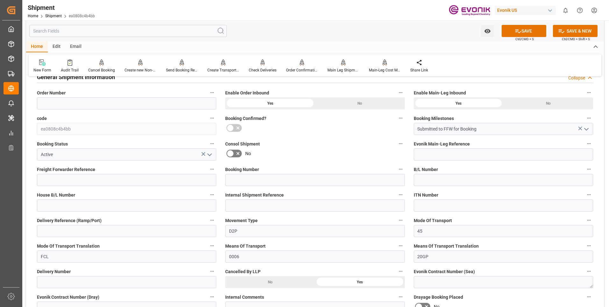
click at [209, 152] on icon "open menu" at bounding box center [210, 155] width 8 height 8
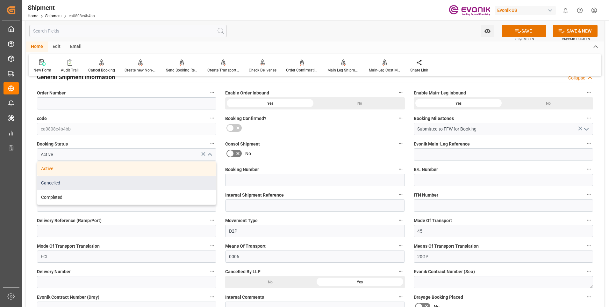
click at [54, 182] on div "Cancelled" at bounding box center [126, 183] width 179 height 14
type input "Cancelled"
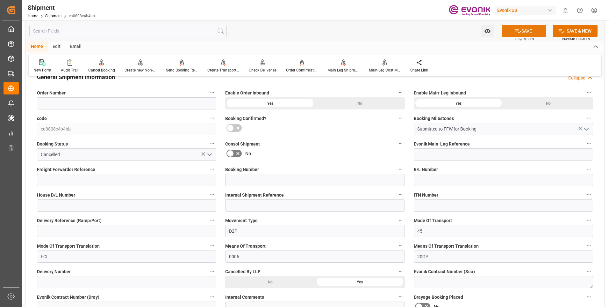
click at [525, 28] on button "SAVE" at bounding box center [524, 31] width 45 height 12
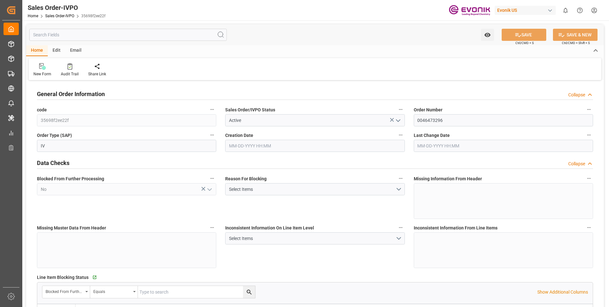
type input "COCTG"
type input "0"
type input "4"
type input "5"
type input "27"
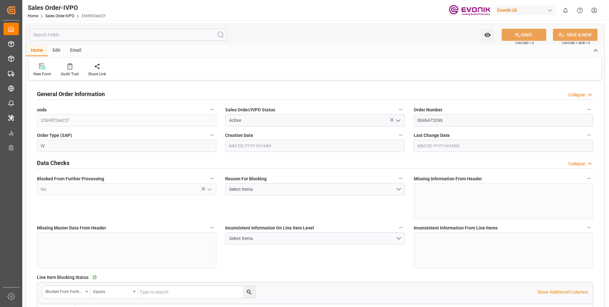
type input "82160"
type input "792.64"
type input "68000"
type input "120"
type input "[DATE] 14:04"
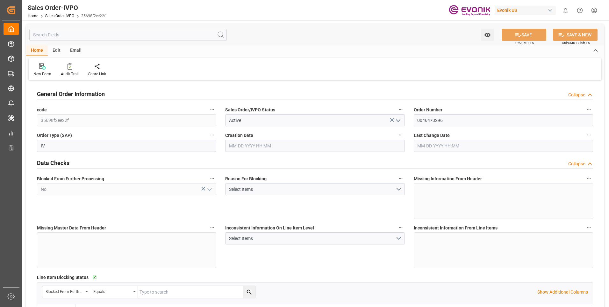
type input "[DATE] 19:00"
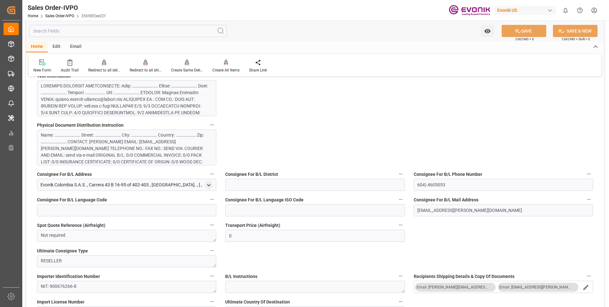
scroll to position [431, 0]
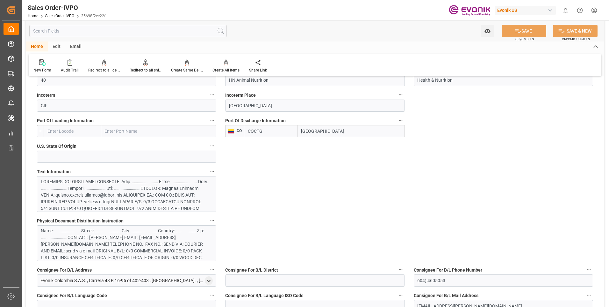
click at [134, 193] on div at bounding box center [124, 261] width 167 height 167
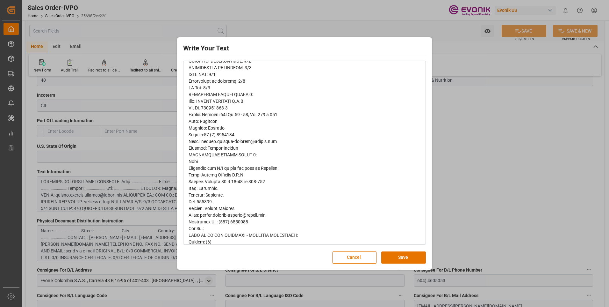
scroll to position [159, 0]
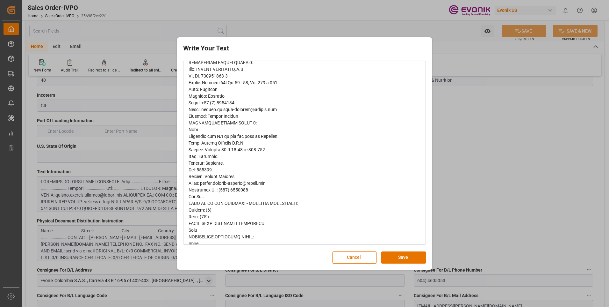
click at [486, 156] on div "Write Your Text Normal 14 Font Cancel Save" at bounding box center [304, 153] width 609 height 307
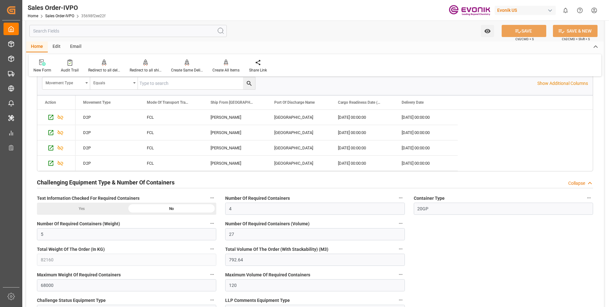
scroll to position [1323, 0]
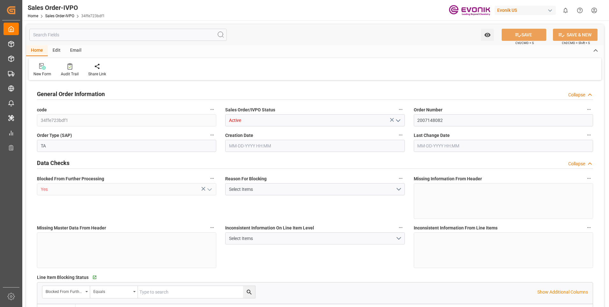
type input "ECGYE"
type input "0"
type input "1"
type input "9847.2"
type input "[DATE] 18:35"
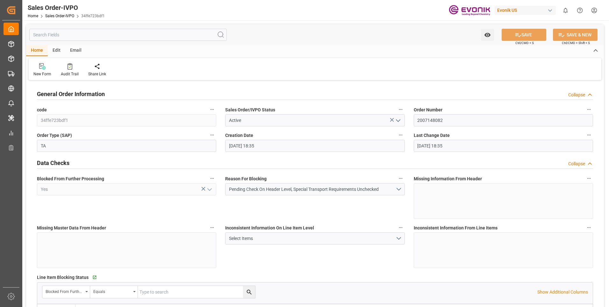
type input "[DATE] 18:35"
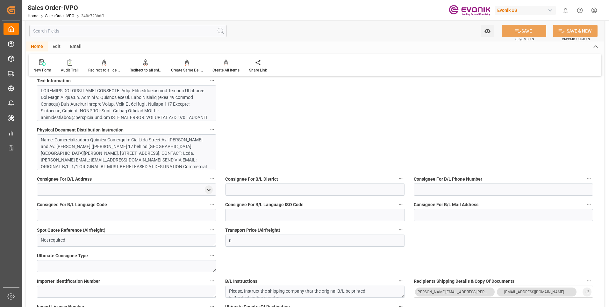
scroll to position [605, 0]
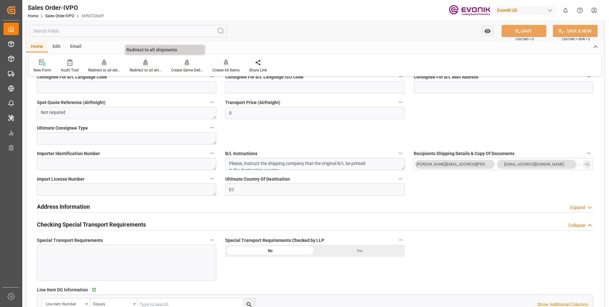
click at [152, 67] on div "Redirect to all shipments" at bounding box center [146, 70] width 32 height 6
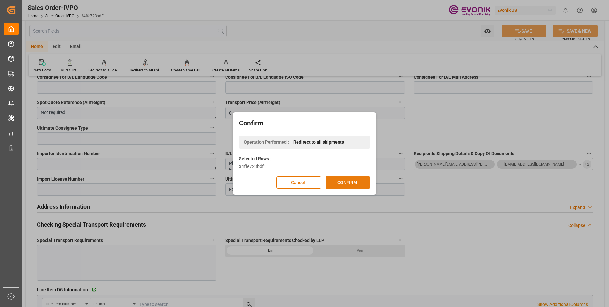
click at [340, 177] on button "CONFIRM" at bounding box center [348, 182] width 45 height 12
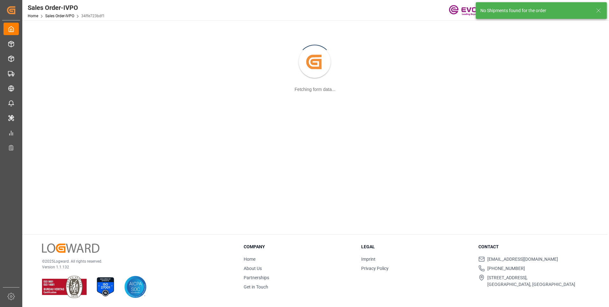
scroll to position [69, 0]
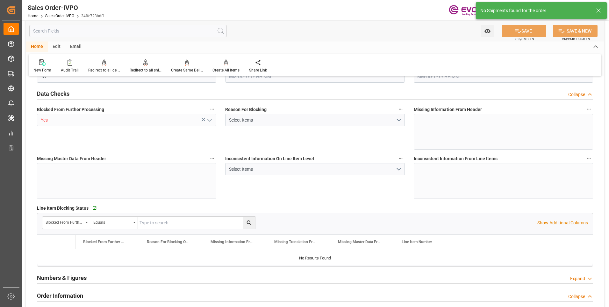
type input "ECGYE"
type input "0"
type input "1"
type input "9847.2"
type input "[DATE] 18:35"
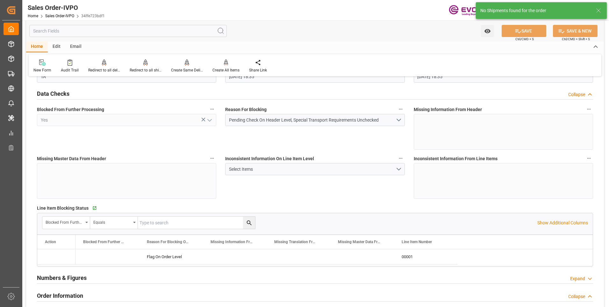
type input "[DATE] 18:35"
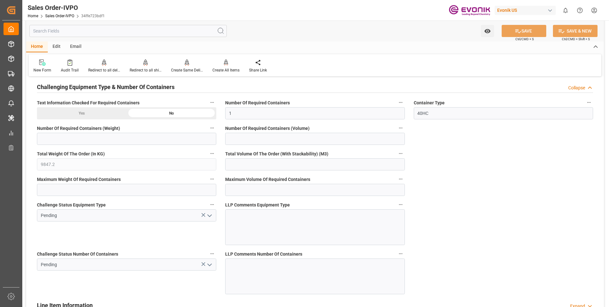
scroll to position [1052, 0]
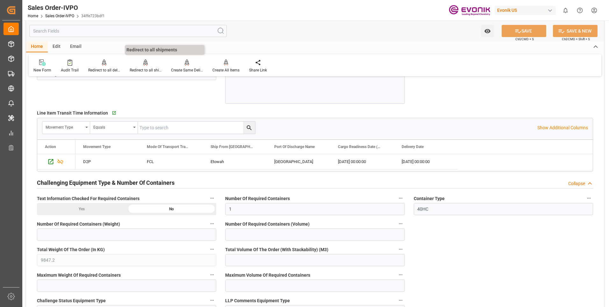
click at [143, 64] on icon at bounding box center [145, 61] width 4 height 5
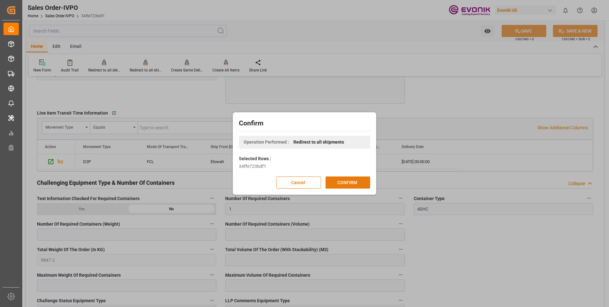
click at [350, 181] on button "CONFIRM" at bounding box center [348, 182] width 45 height 12
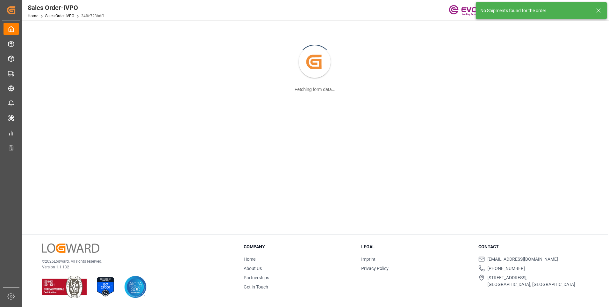
scroll to position [69, 0]
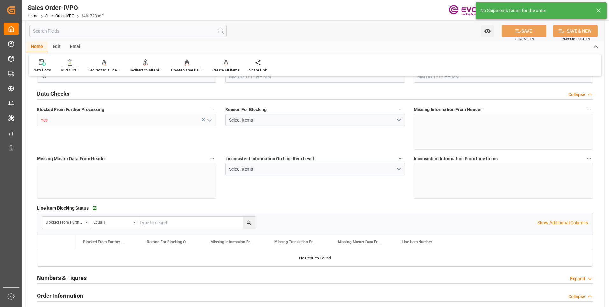
type input "ECGYE"
type input "0"
type input "1"
type input "9847.2"
type input "[DATE] 18:35"
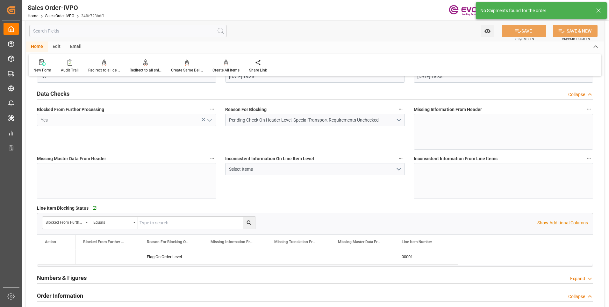
type input "[DATE] 18:35"
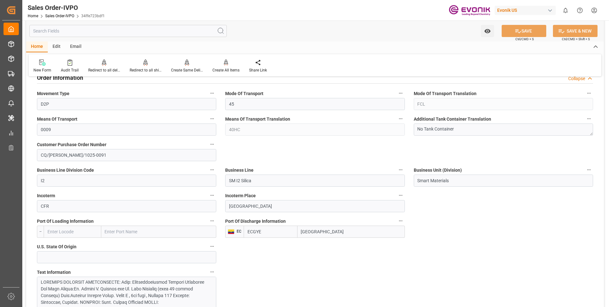
scroll to position [319, 0]
